Goal: Information Seeking & Learning: Learn about a topic

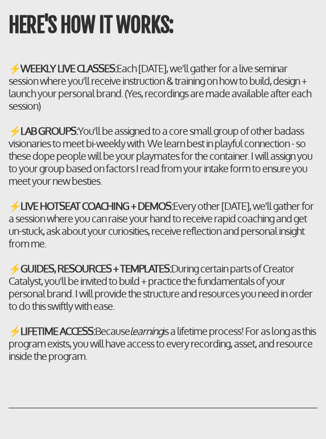
scroll to position [4387, 0]
drag, startPoint x: 119, startPoint y: 58, endPoint x: 154, endPoint y: 104, distance: 57.7
click at [154, 104] on h2 "⚡ WEEKLY LIVE CLASSES: Each [DATE], we'll gather for a live seminar session whe…" at bounding box center [163, 212] width 309 height 300
click at [149, 76] on h2 "⚡ WEEKLY LIVE CLASSES: Each [DATE], we'll gather for a live seminar session whe…" at bounding box center [163, 212] width 309 height 300
drag, startPoint x: 137, startPoint y: 362, endPoint x: 98, endPoint y: 337, distance: 45.8
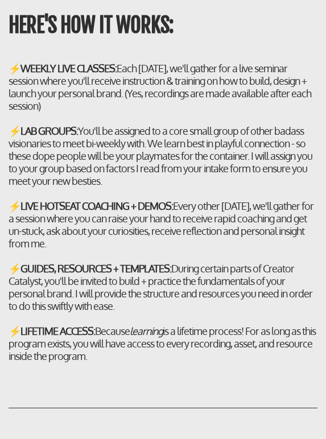
click at [98, 337] on div "⚡ LIFETIME ACCESS: Because learning is a lifetime process! For as long as this …" at bounding box center [163, 344] width 309 height 38
click at [105, 337] on div "⚡ LIFETIME ACCESS: Because learning is a lifetime process! For as long as this …" at bounding box center [163, 344] width 309 height 38
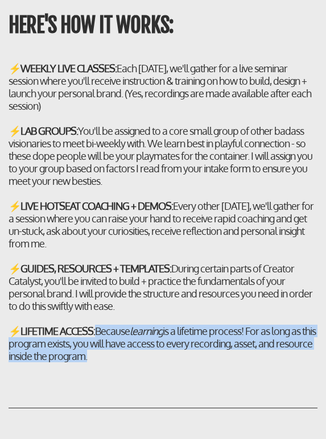
drag, startPoint x: 97, startPoint y: 331, endPoint x: 132, endPoint y: 379, distance: 59.8
click at [132, 379] on div "HERE'S HOW IT WORKS: ⚡ WEEKLY LIVE CLASSES: Each [DATE], we'll gather for a liv…" at bounding box center [163, 332] width 326 height 718
copy div "Because learning is a lifetime process! For as long as this program exists, you…"
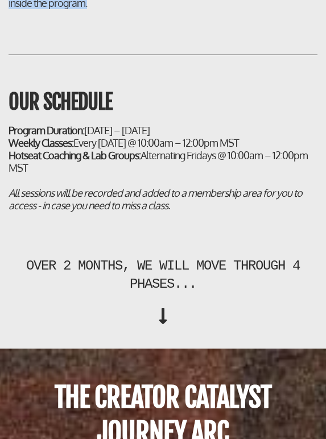
scroll to position [4742, 0]
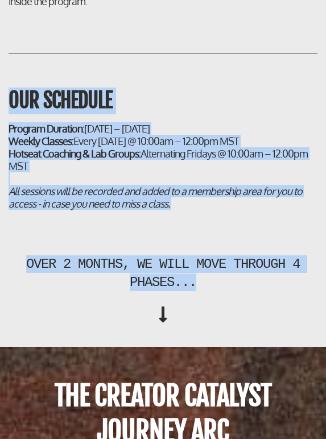
drag, startPoint x: 210, startPoint y: 286, endPoint x: 6, endPoint y: 111, distance: 268.7
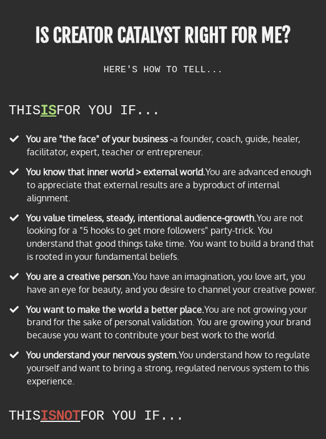
scroll to position [10175, 0]
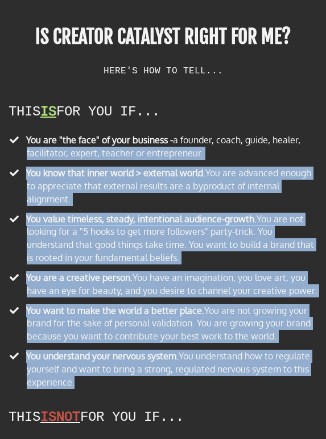
drag, startPoint x: 91, startPoint y: 378, endPoint x: -20, endPoint y: 139, distance: 262.9
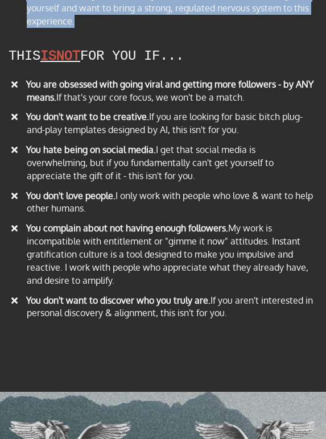
scroll to position [10540, 0]
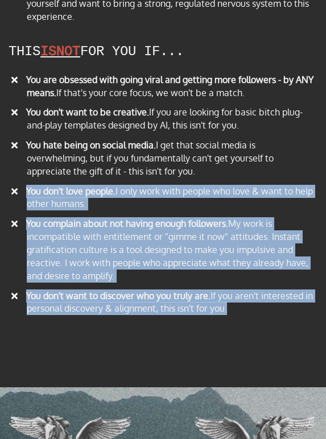
drag, startPoint x: 235, startPoint y: 308, endPoint x: 44, endPoint y: 171, distance: 235.6
click at [44, 171] on ul "You are obsessed with going viral and getting more followers - by ANY means. If…" at bounding box center [163, 196] width 309 height 246
click at [217, 309] on li "​ You don't want to discover who you truly are. If you aren't interested in per…" at bounding box center [163, 305] width 309 height 30
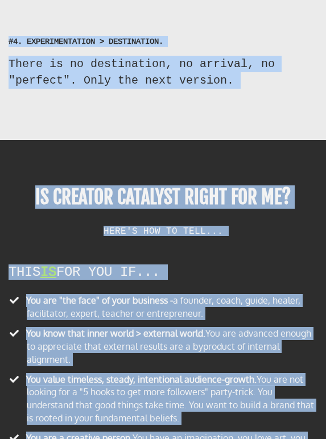
scroll to position [10010, 0]
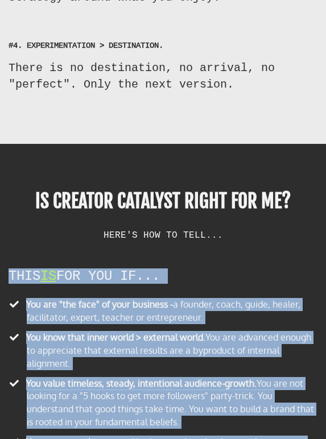
drag, startPoint x: 242, startPoint y: 303, endPoint x: 5, endPoint y: 259, distance: 240.6
copy div "LORE IP DOL SIT AM... Con adi "eli sedd" ei temp incididu - u laboree, dolor, m…"
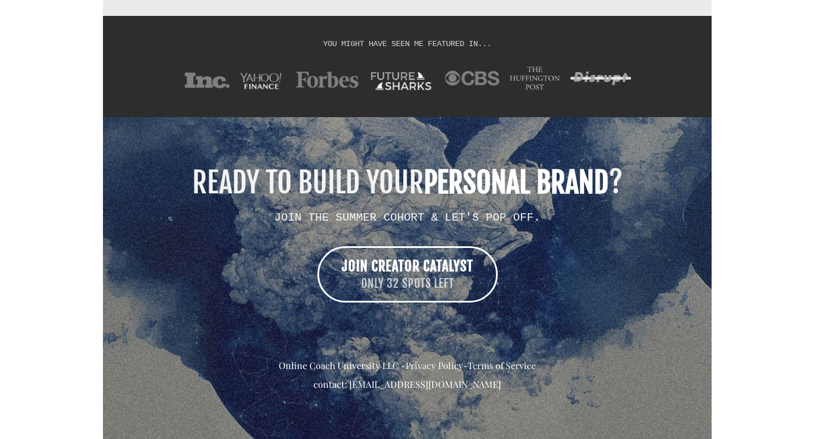
scroll to position [9120, 0]
